Goal: Navigation & Orientation: Find specific page/section

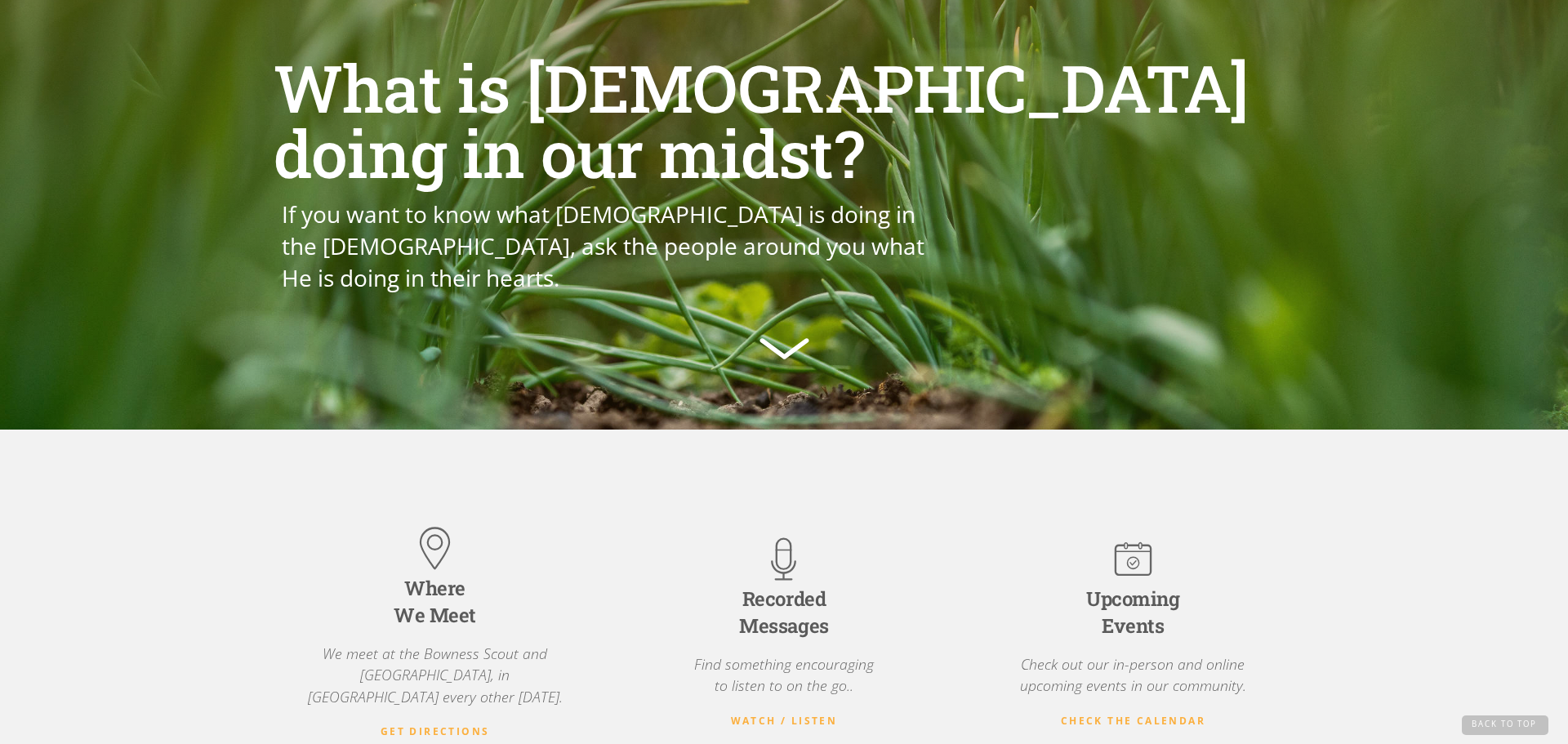
scroll to position [141, 0]
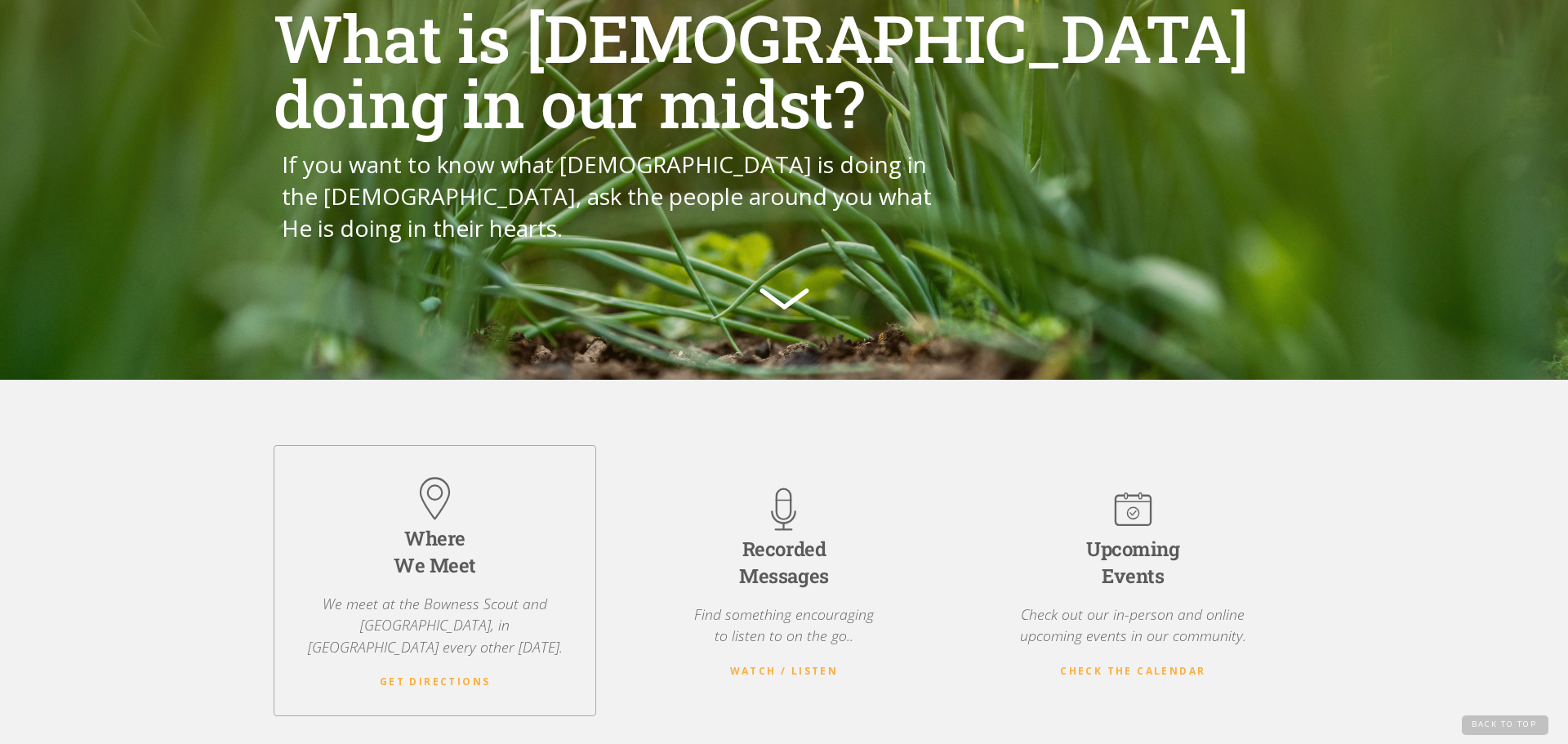
click at [410, 554] on div "Where We Meet" at bounding box center [435, 553] width 82 height 55
click at [454, 675] on strong "Get Directions" at bounding box center [436, 682] width 111 height 14
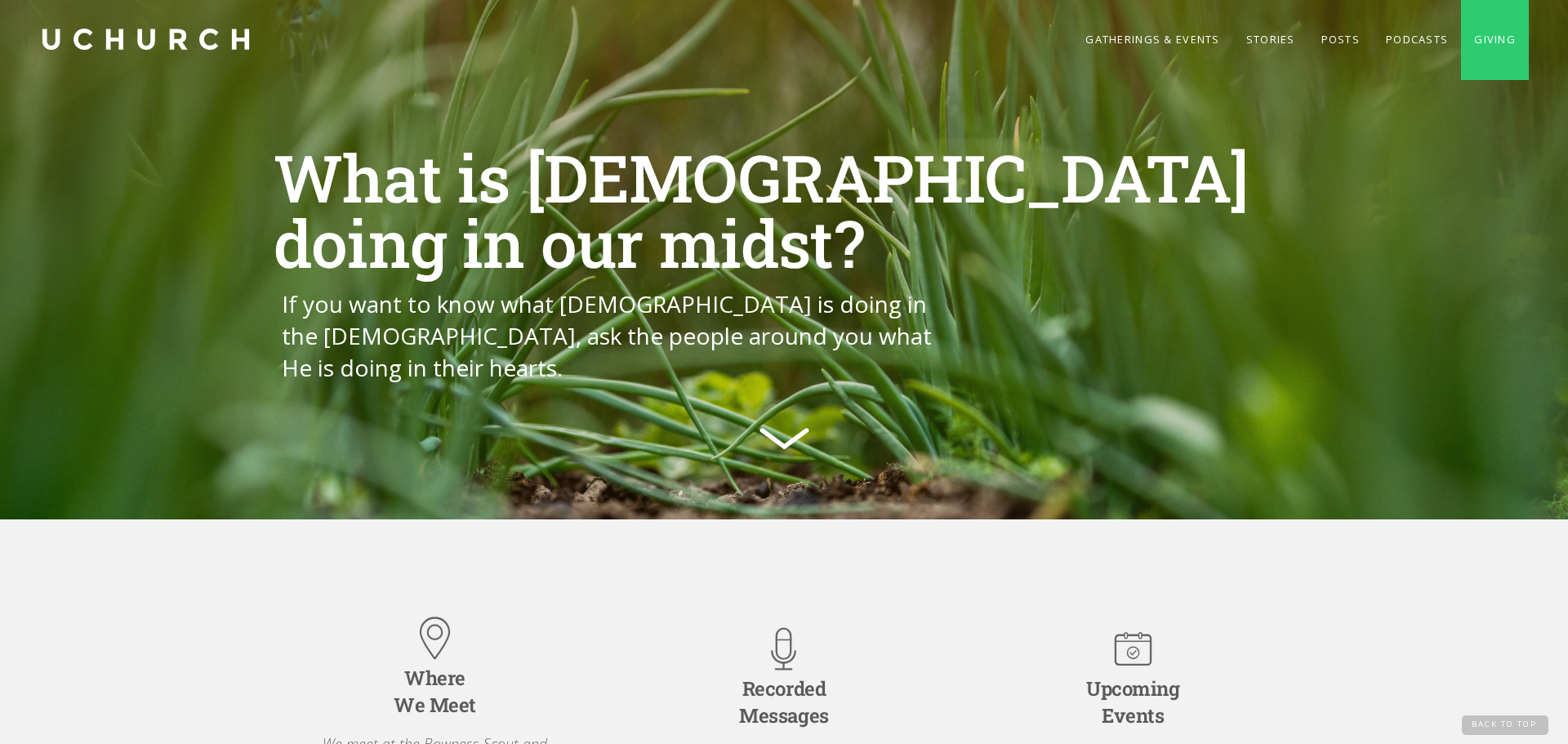
scroll to position [0, 0]
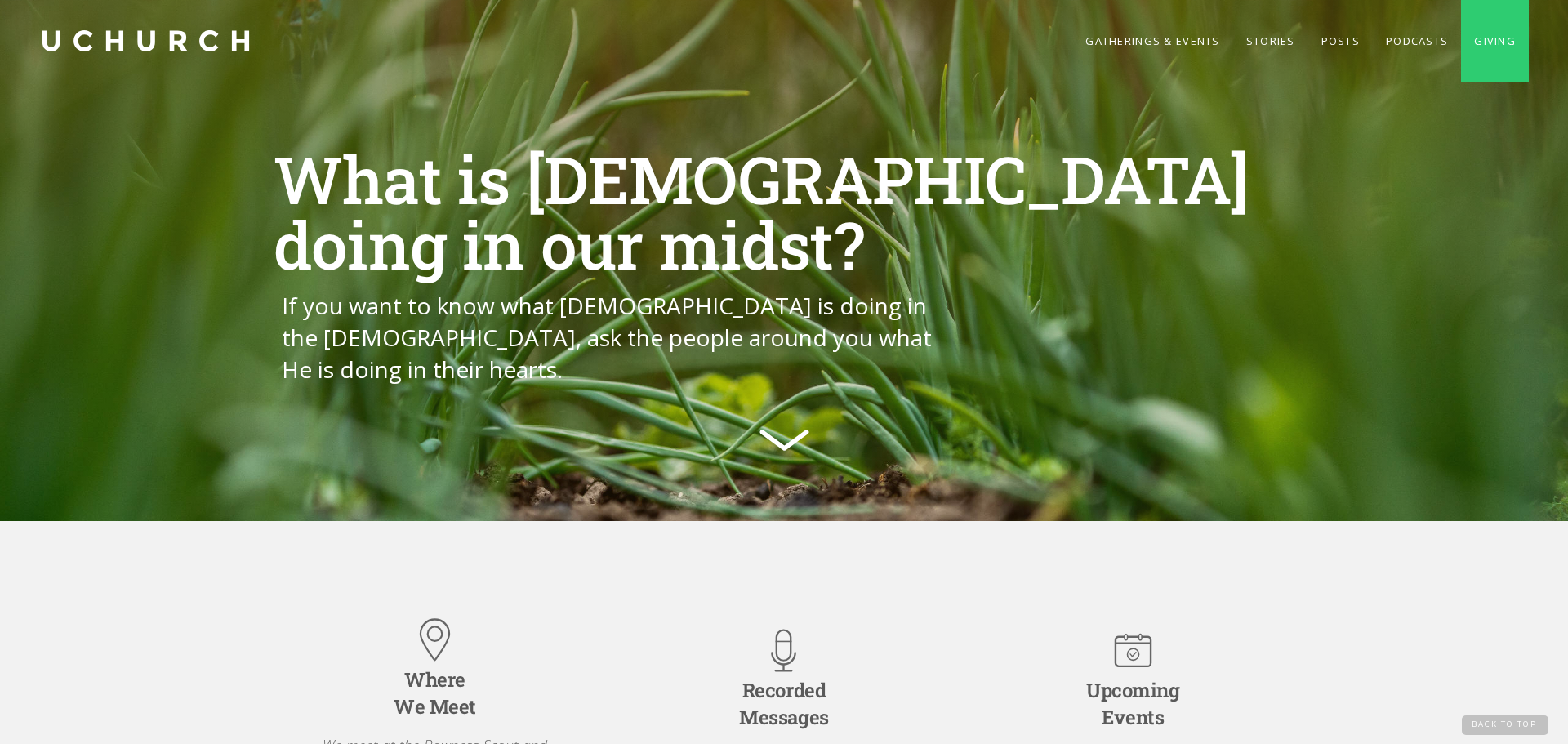
click at [125, 43] on link "home" at bounding box center [145, 41] width 212 height 82
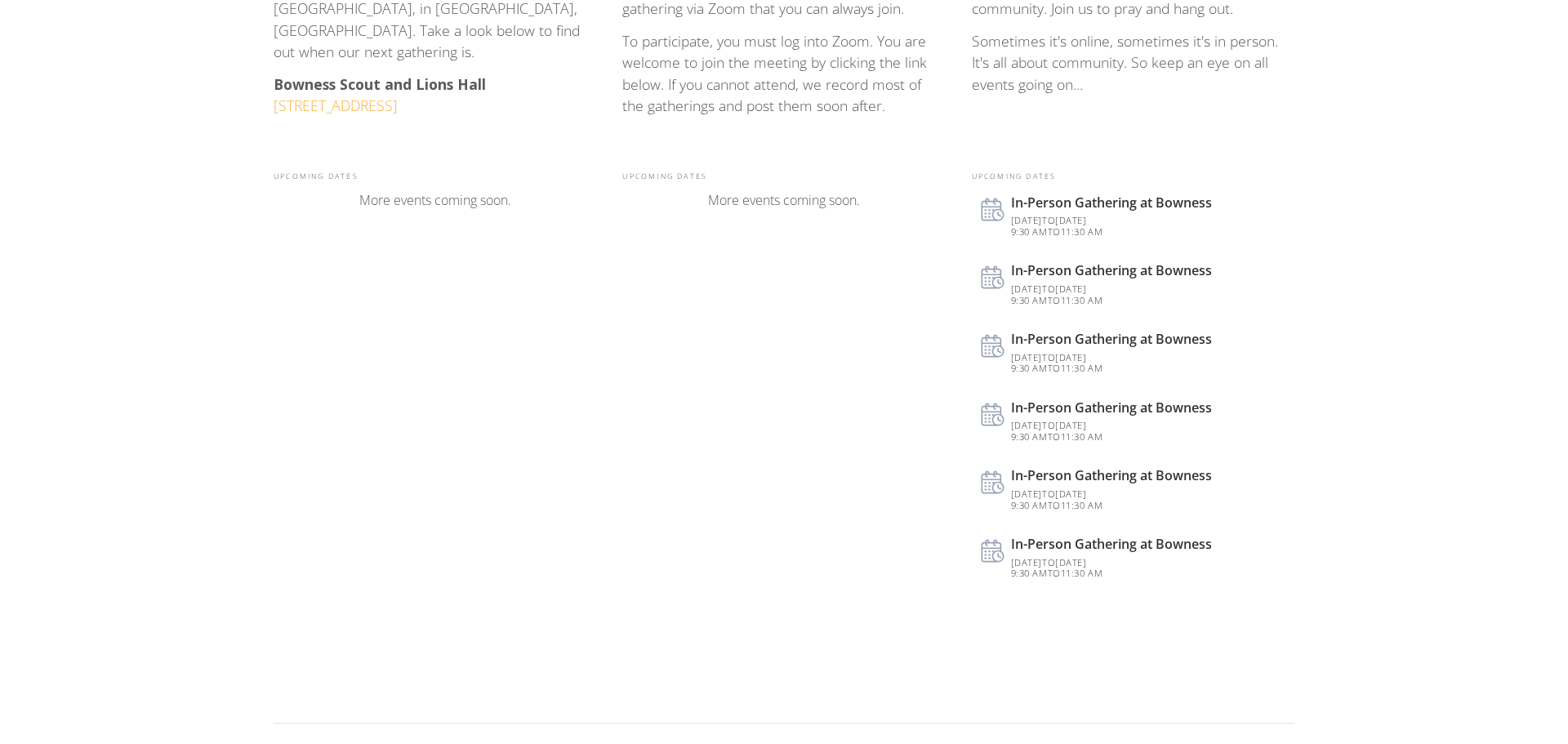
scroll to position [809, 0]
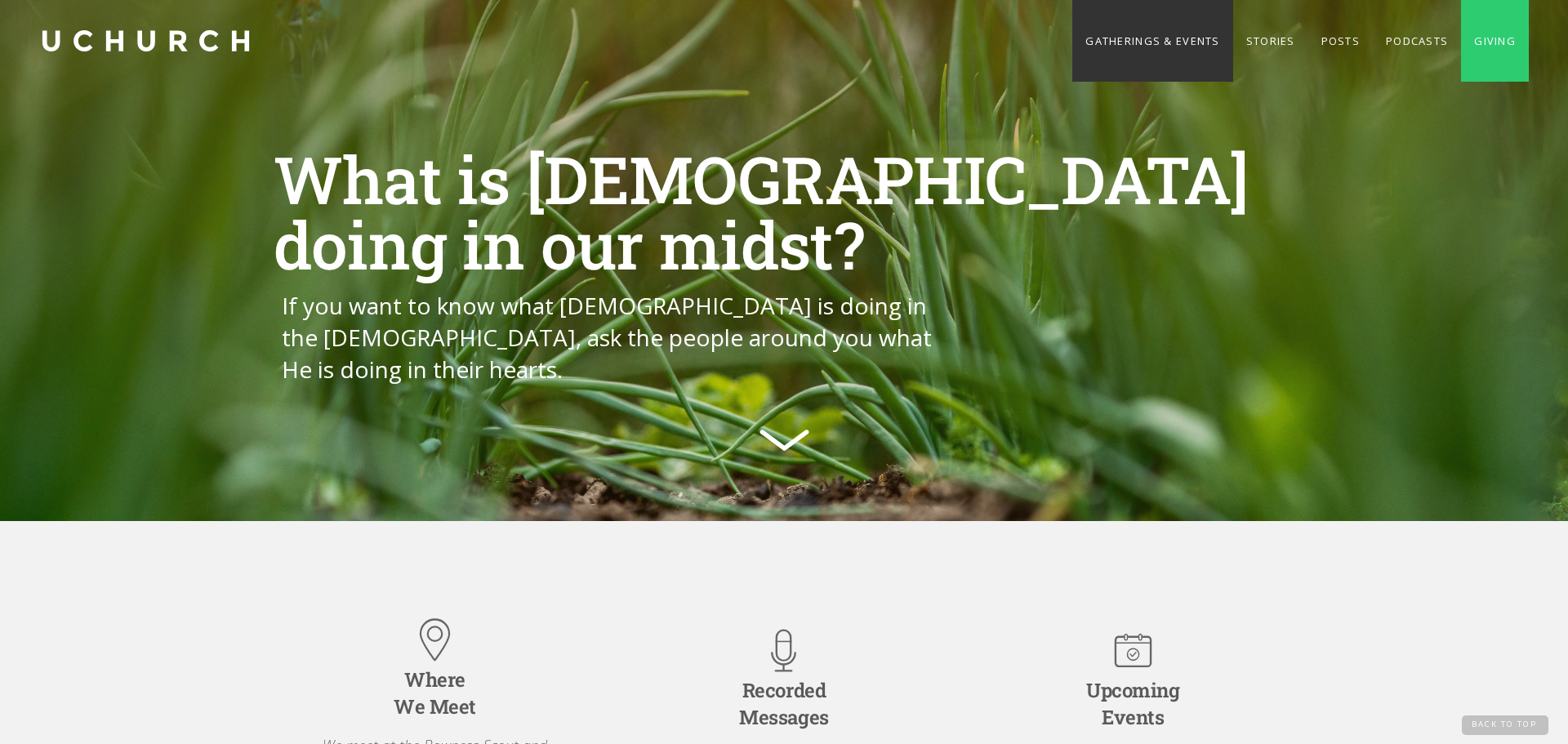
click at [1143, 45] on link "Gatherings & Events" at bounding box center [1152, 41] width 160 height 82
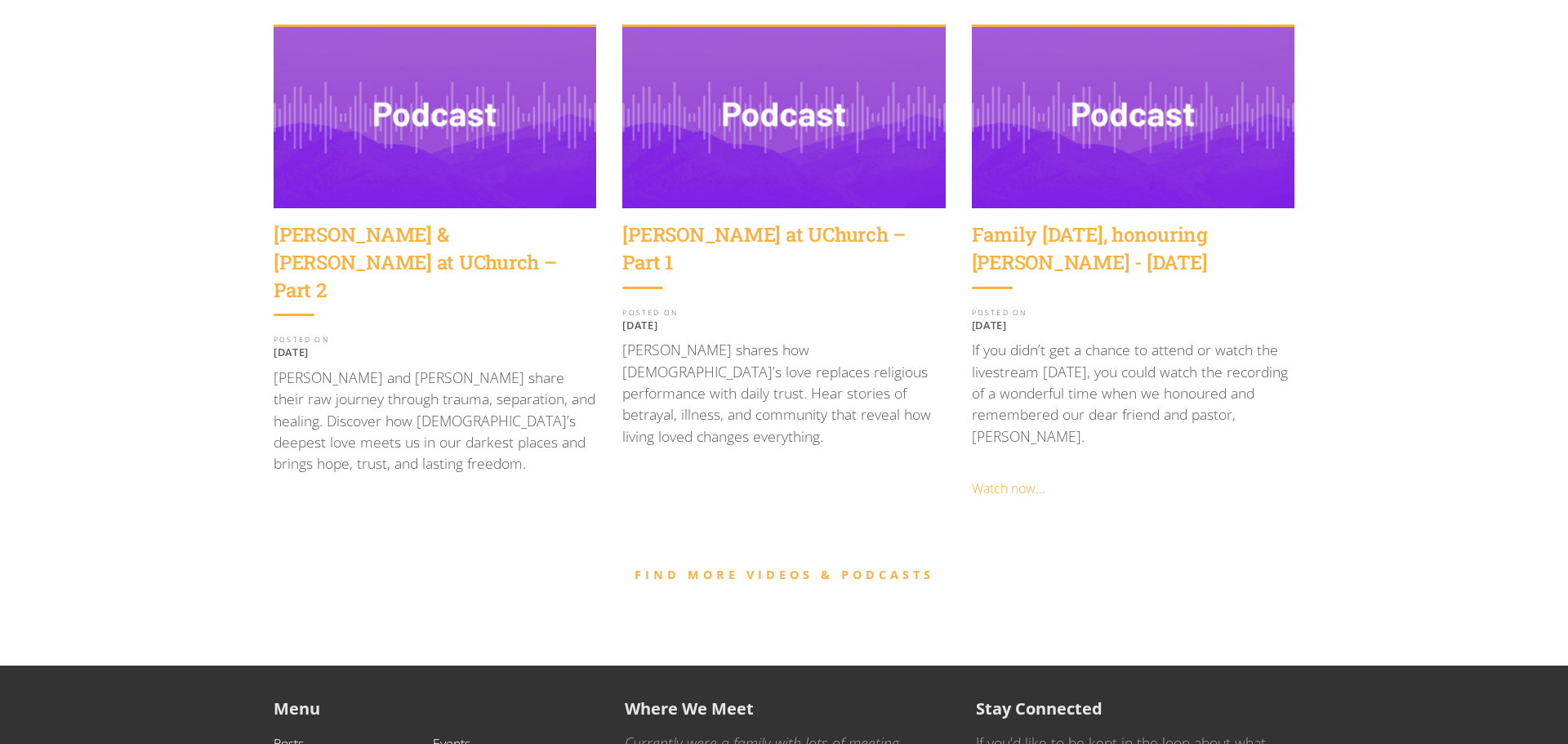
scroll to position [1600, 0]
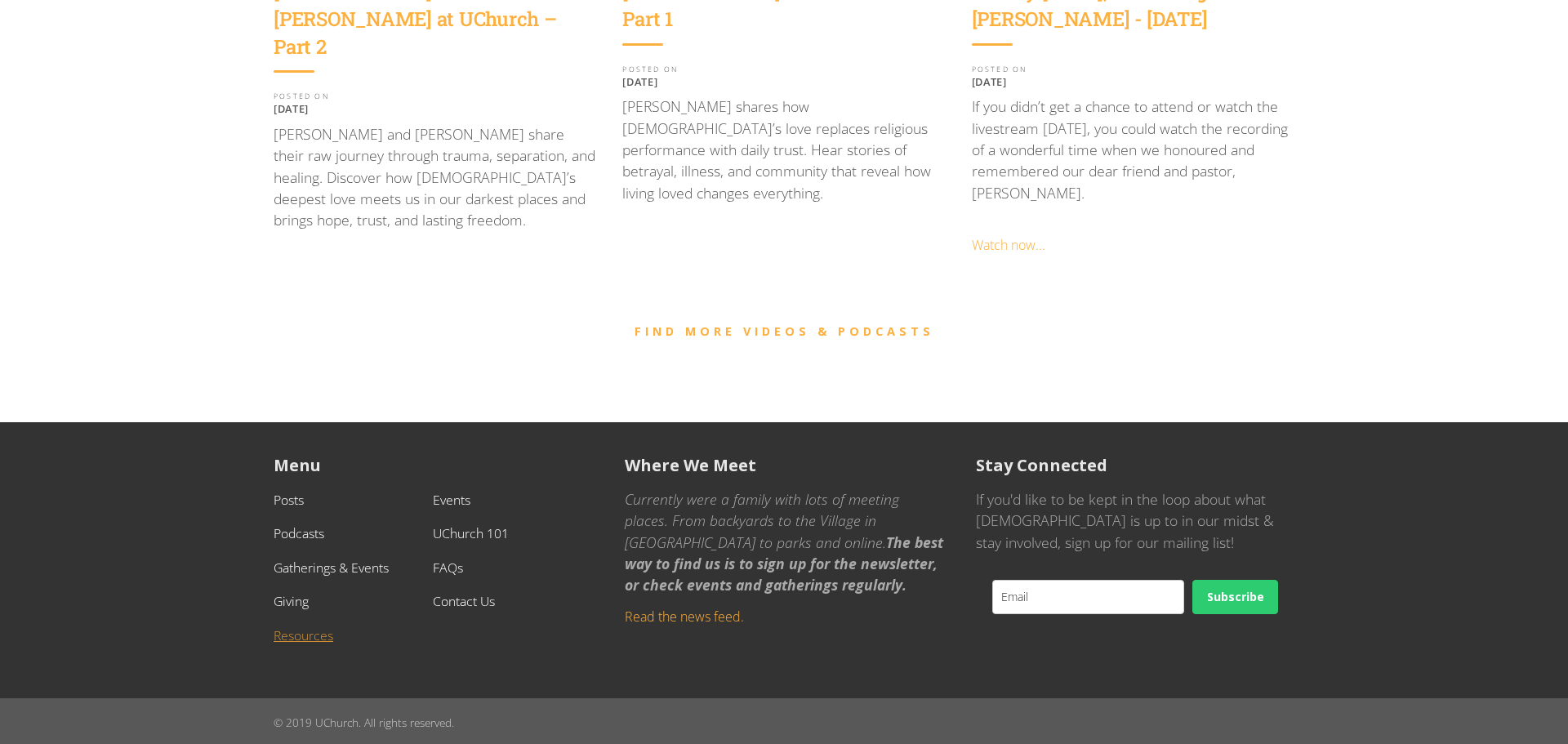
click at [299, 626] on link "Resources" at bounding box center [303, 635] width 59 height 18
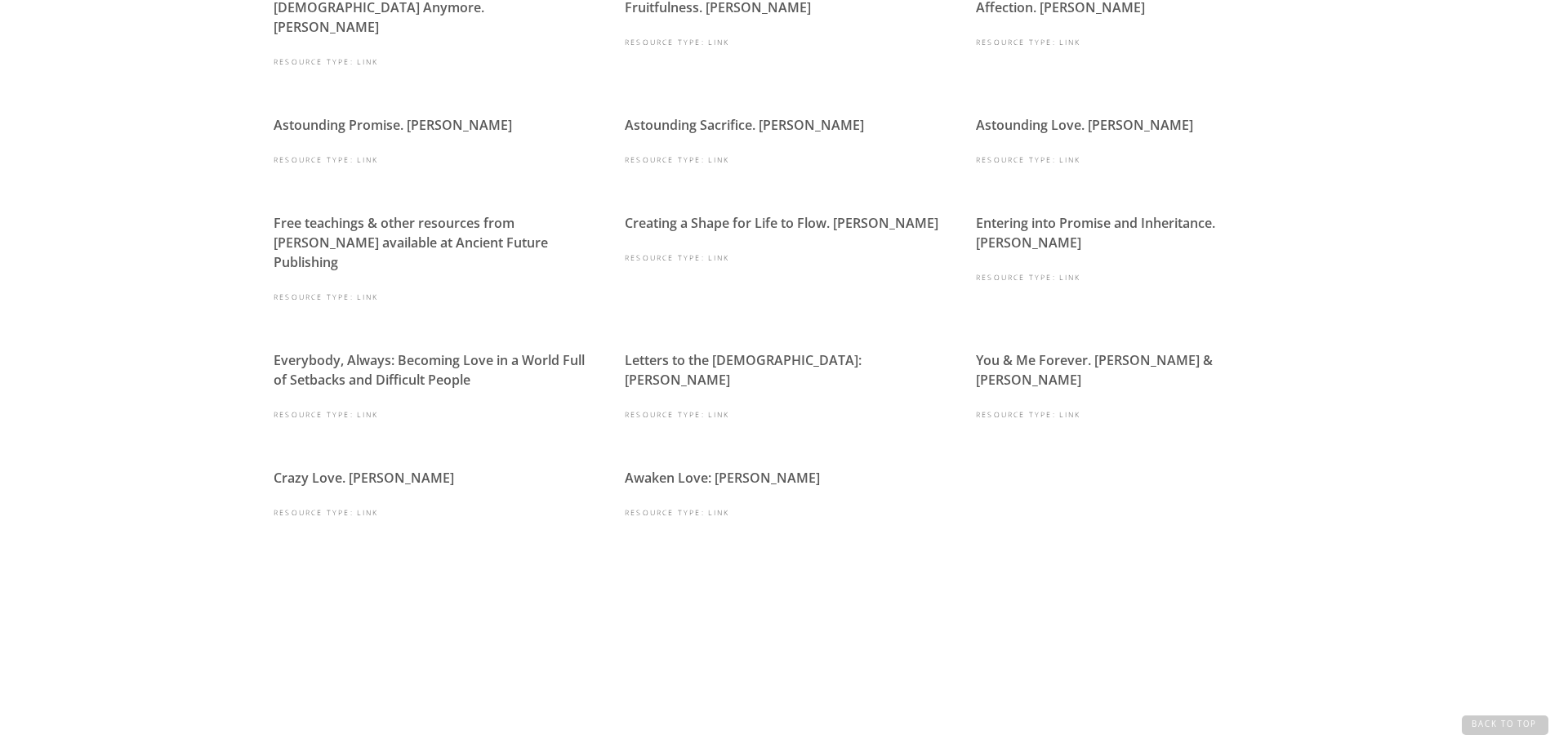
scroll to position [870, 0]
